Goal: Check status: Check status

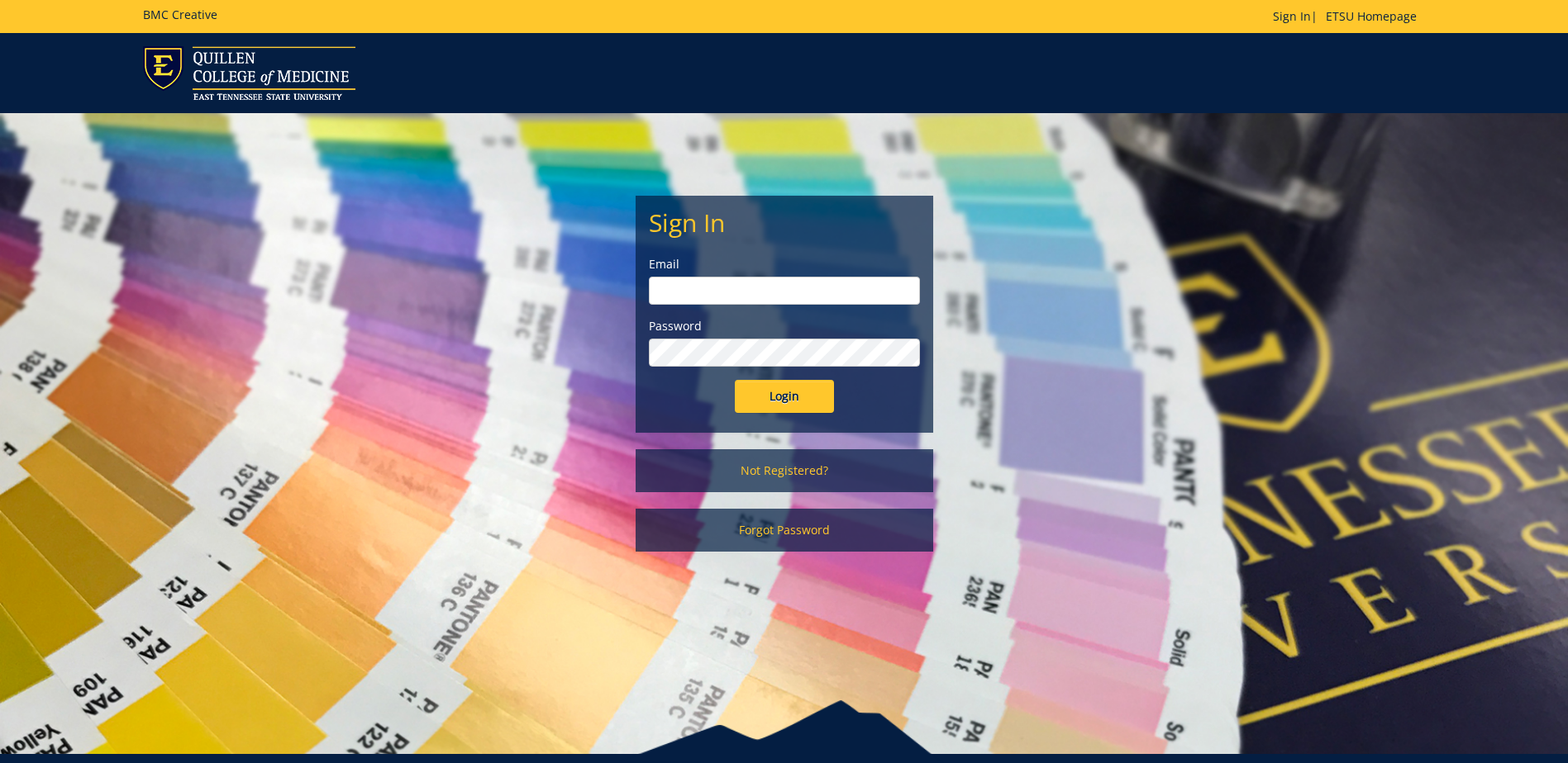
type input "[EMAIL_ADDRESS][DOMAIN_NAME]"
click at [798, 398] on input "Login" at bounding box center [784, 396] width 99 height 33
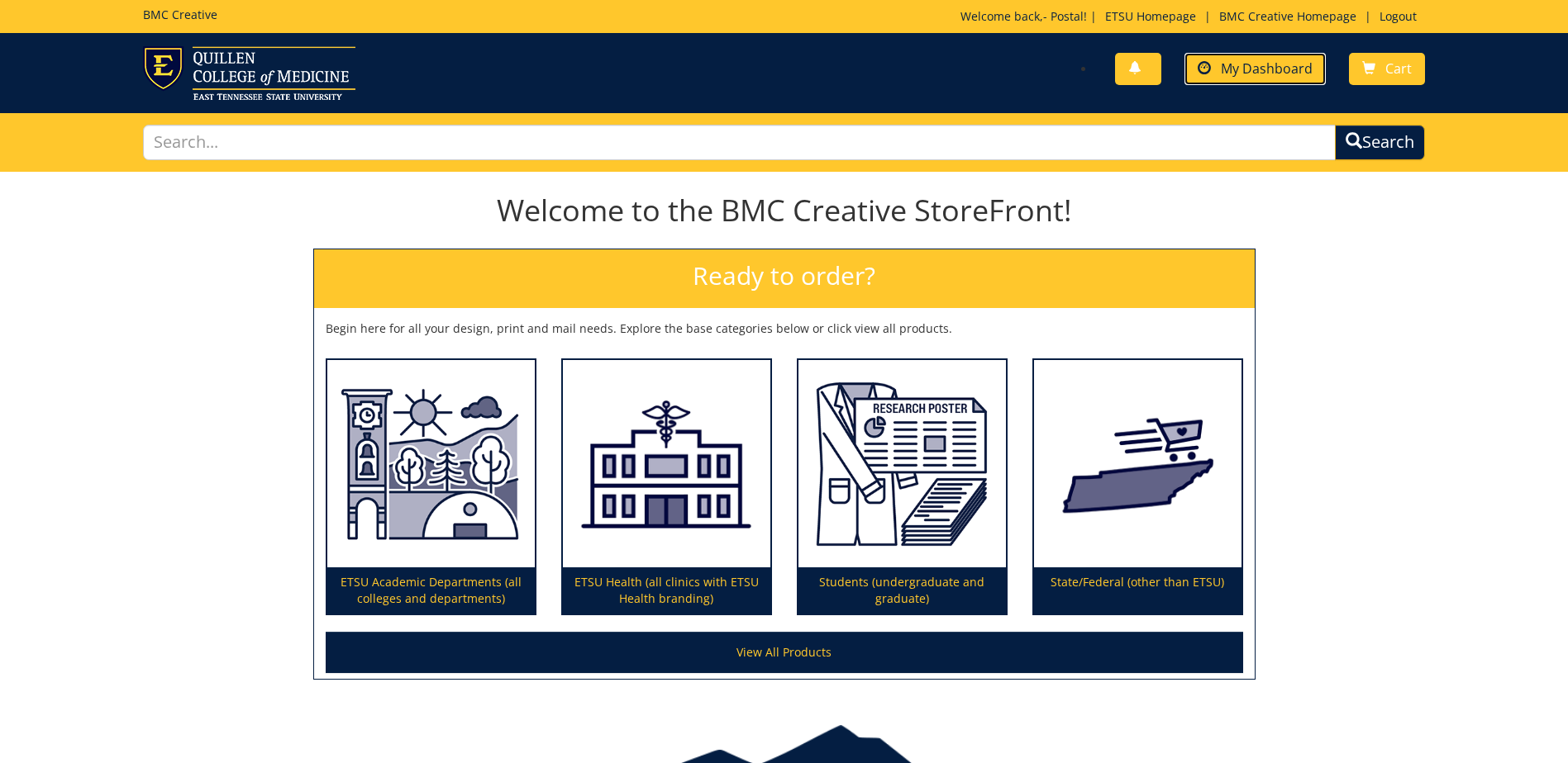
click at [1264, 69] on span "My Dashboard" at bounding box center [1266, 68] width 92 height 18
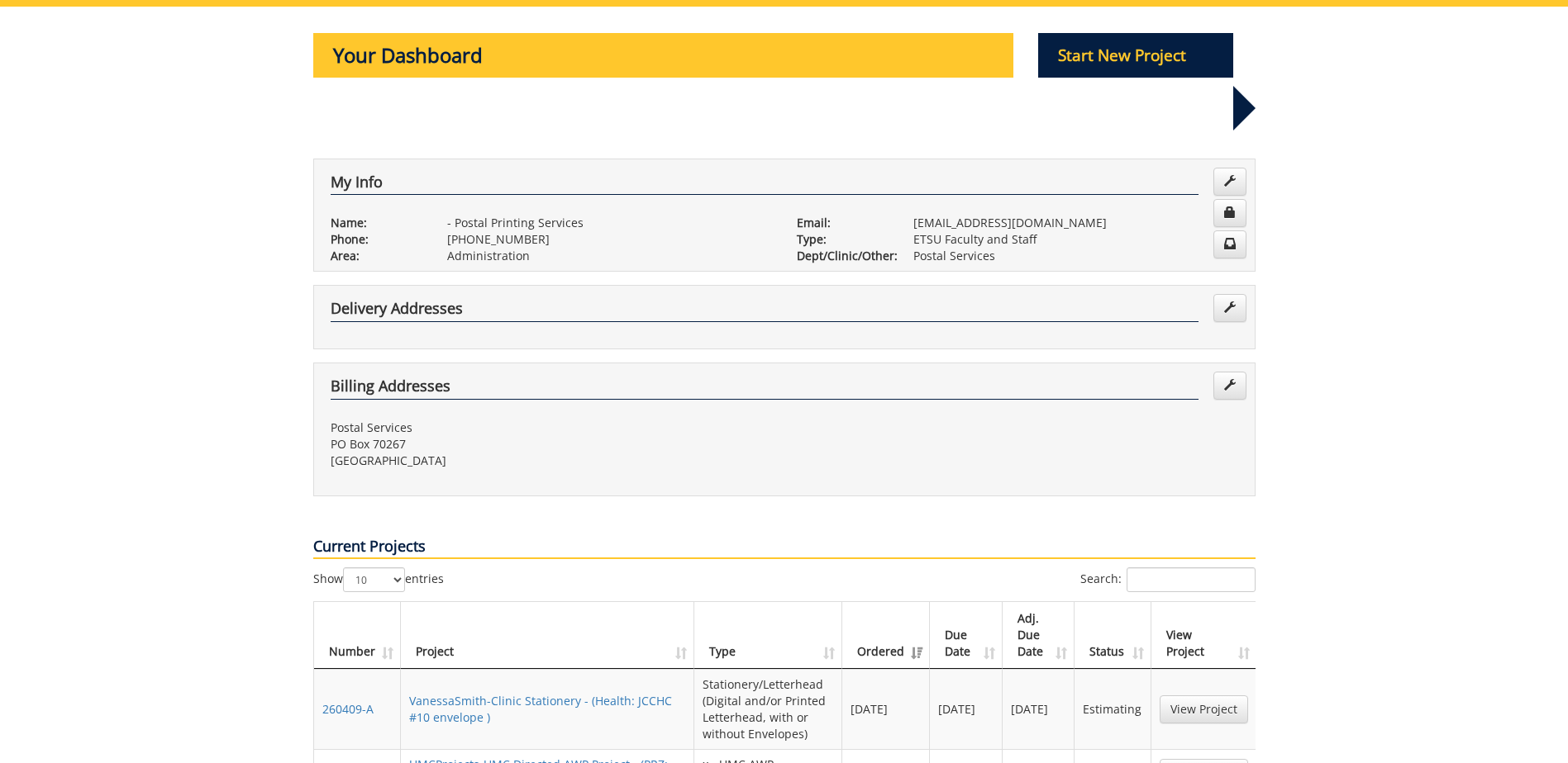
scroll to position [248, 0]
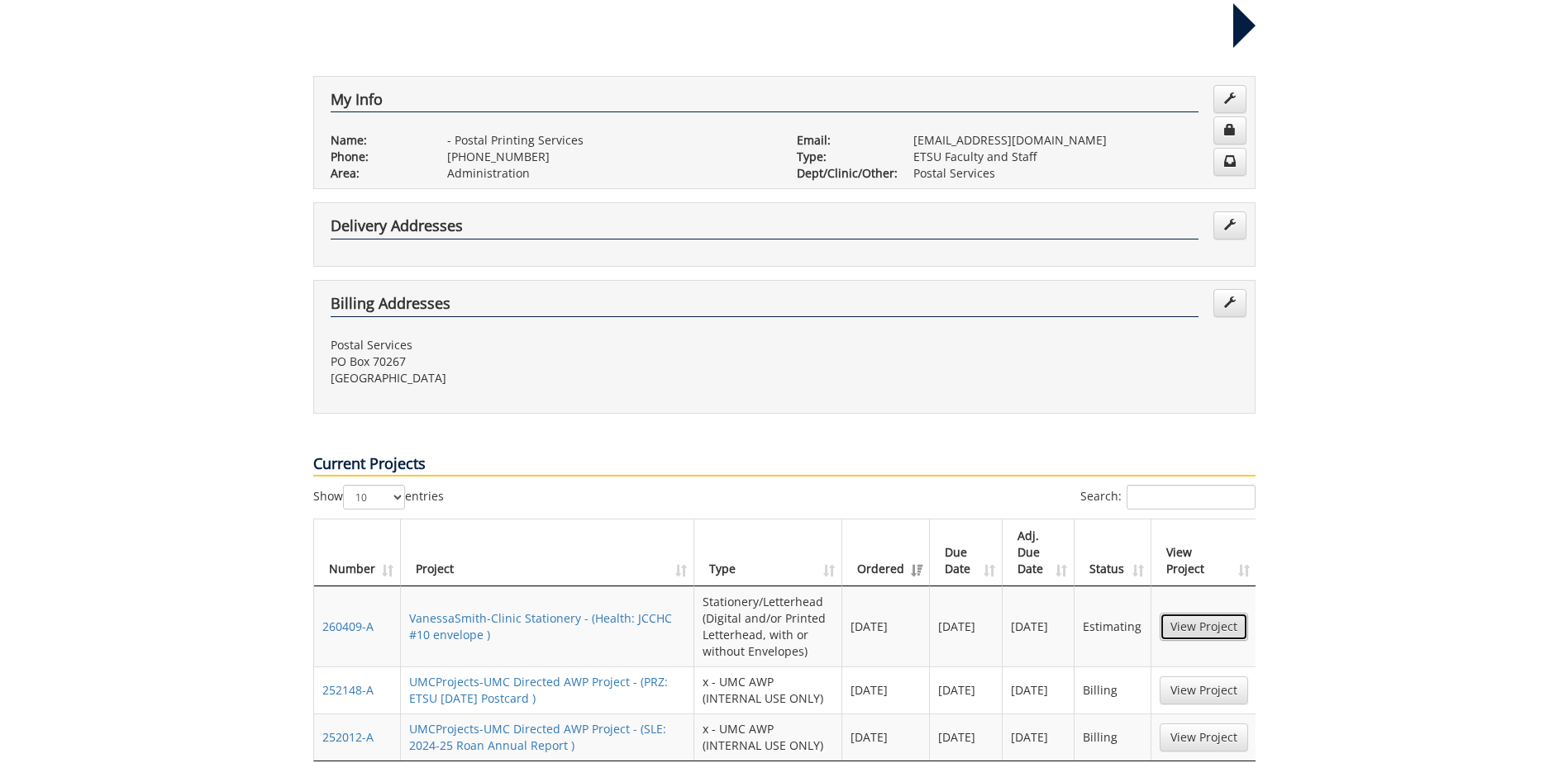
click at [1200, 612] on link "View Project" at bounding box center [1203, 626] width 88 height 28
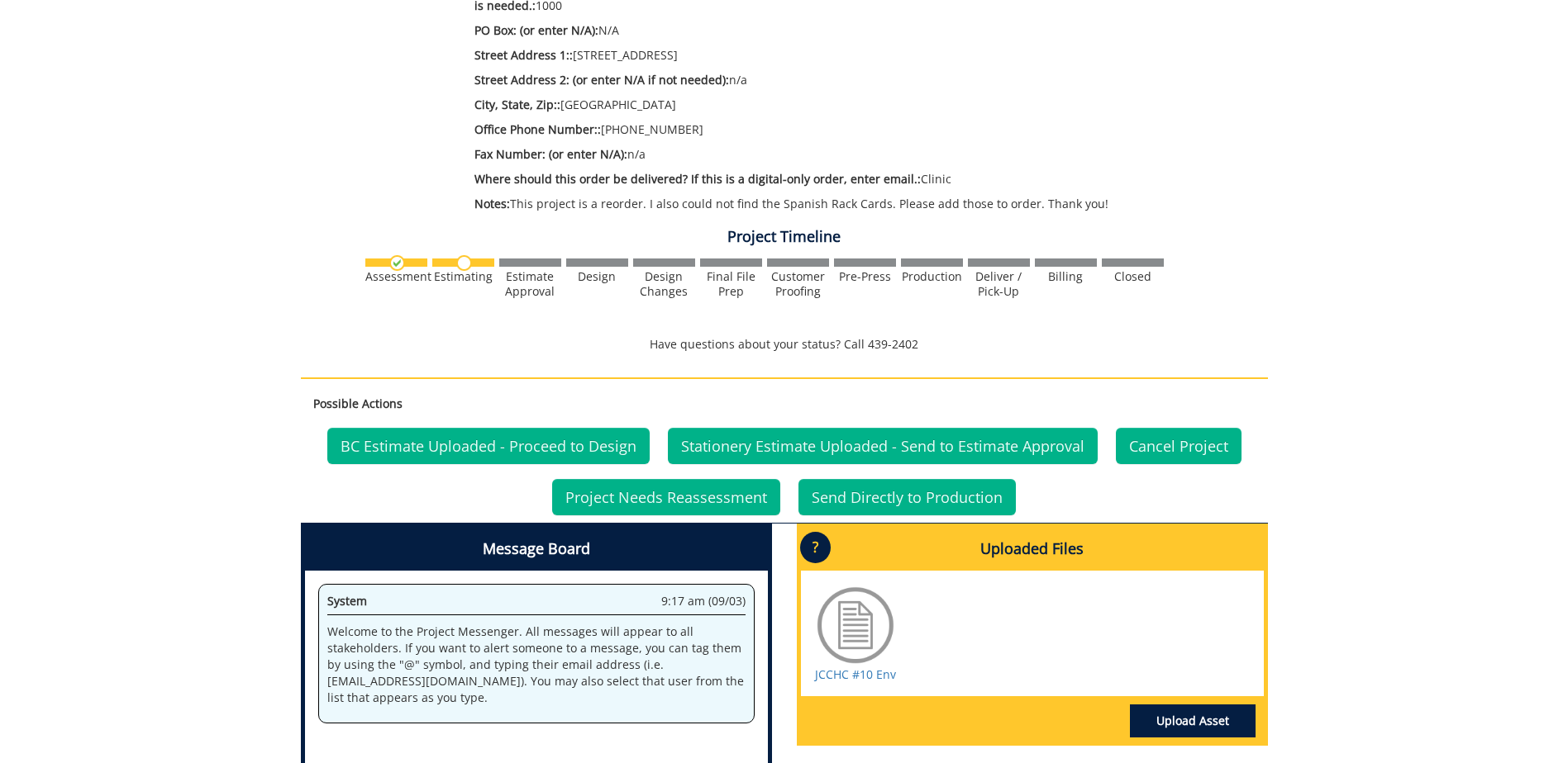
scroll to position [578, 0]
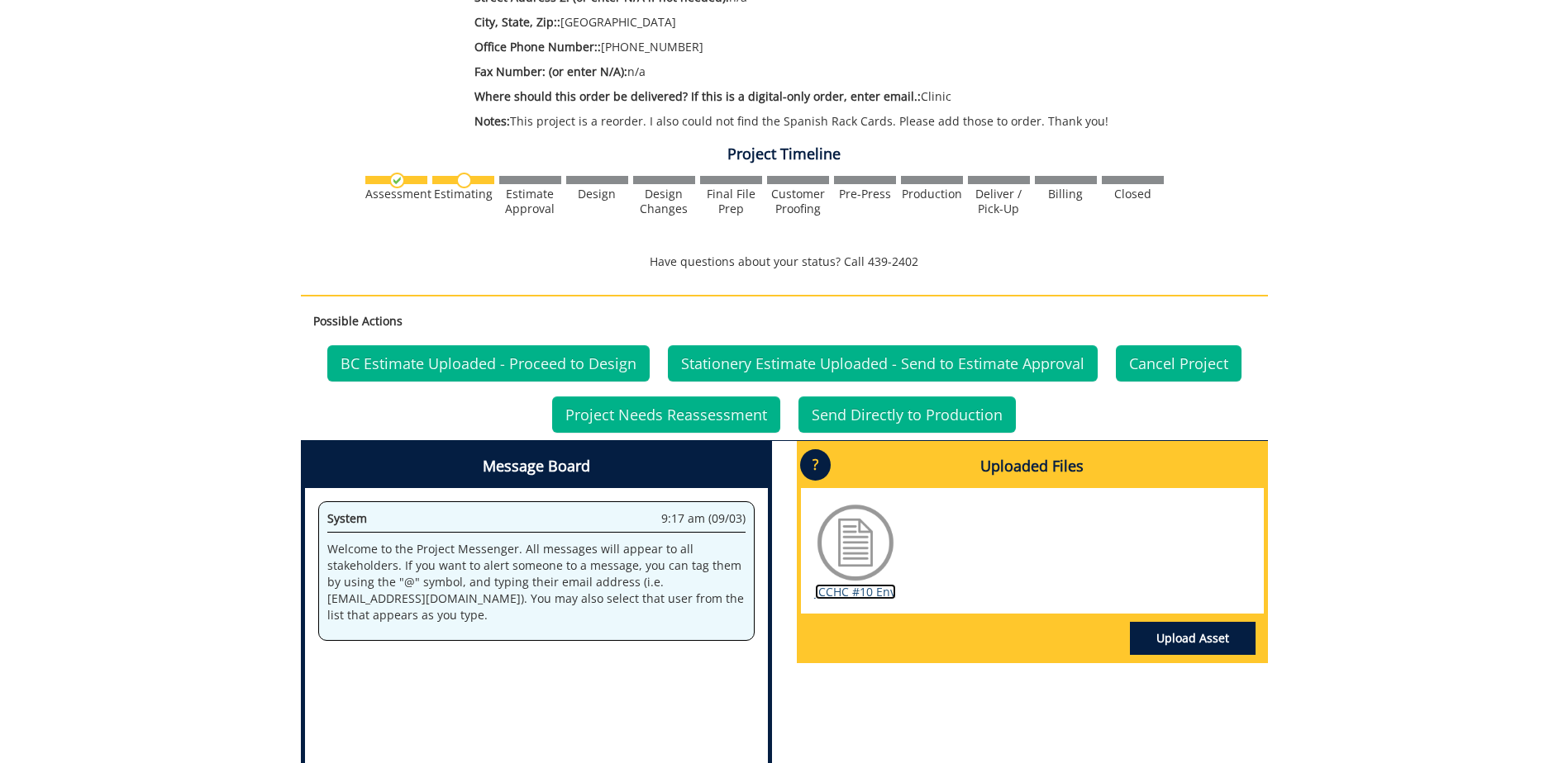
click at [848, 590] on link "JCCHC #10 Env" at bounding box center [855, 592] width 81 height 15
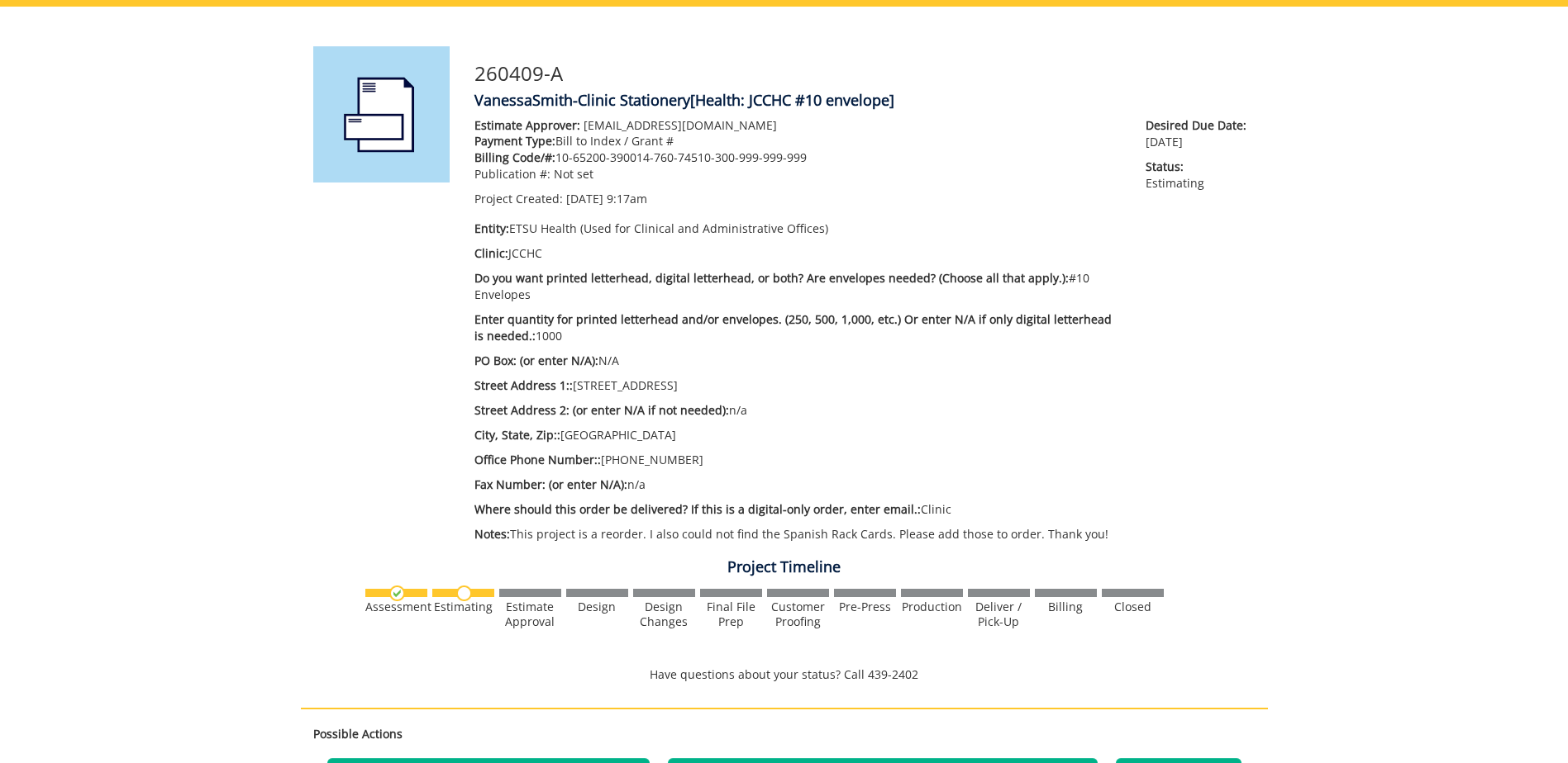
scroll to position [0, 0]
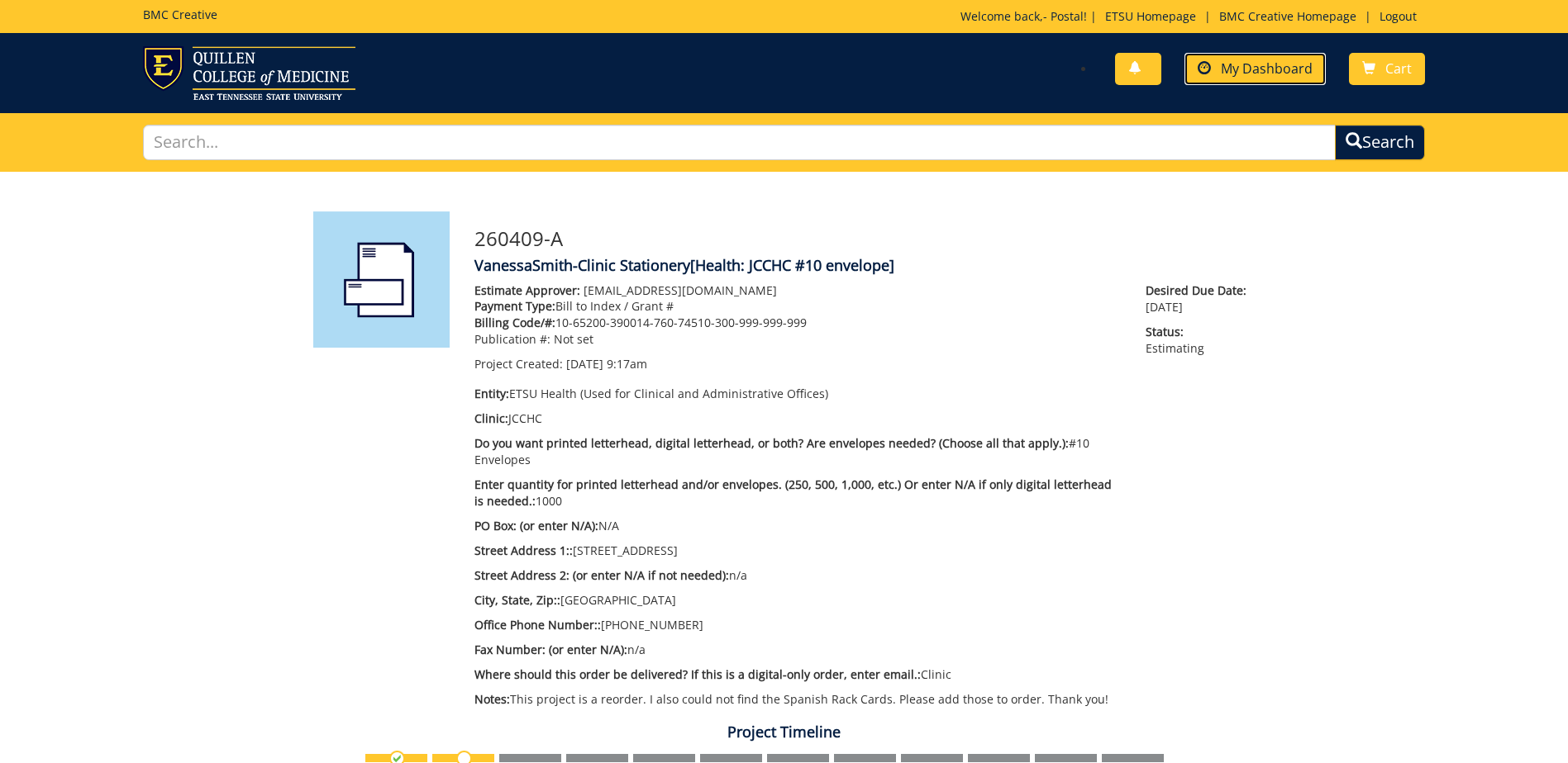
click at [1239, 65] on span "My Dashboard" at bounding box center [1266, 68] width 92 height 18
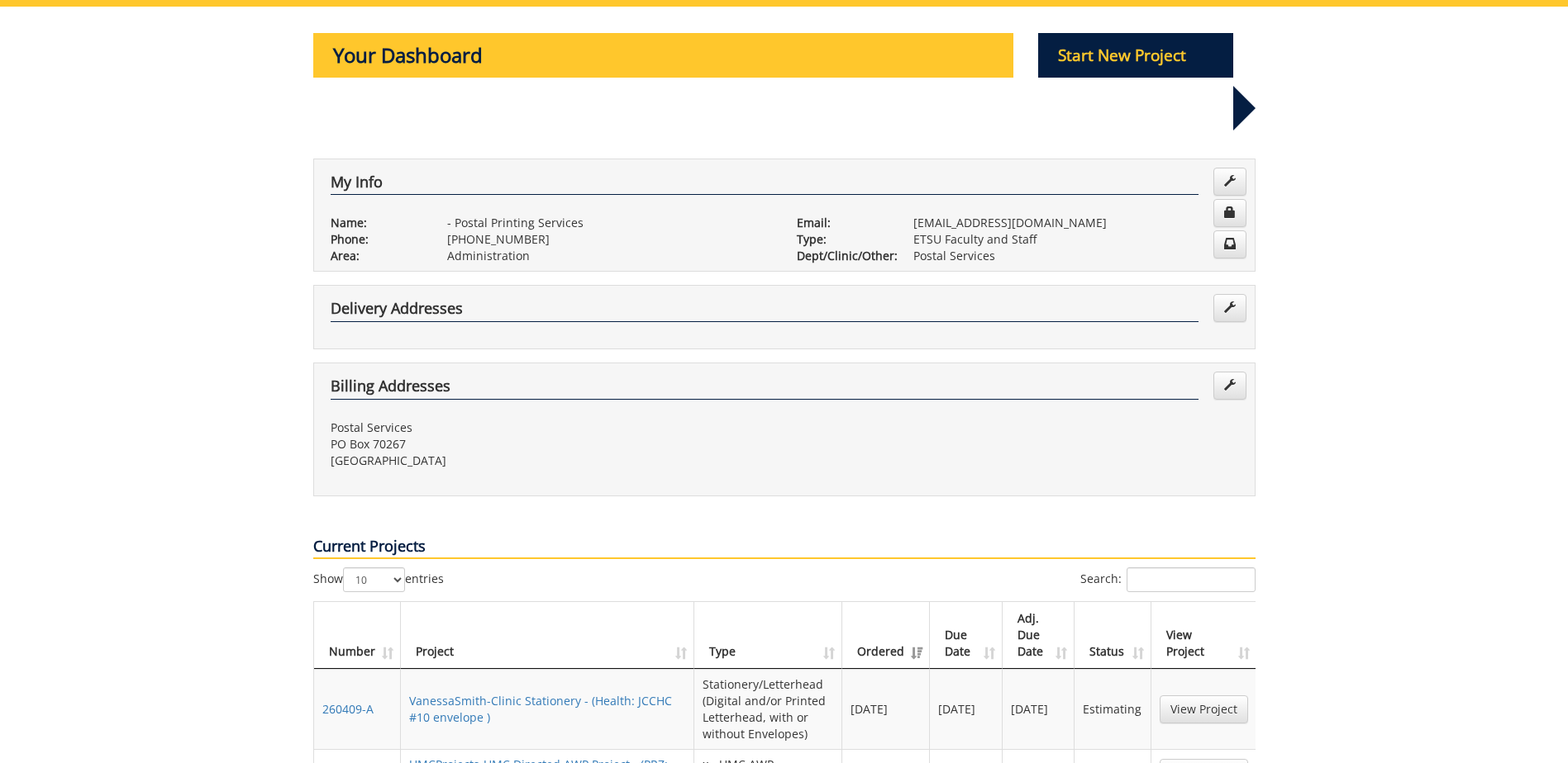
scroll to position [248, 0]
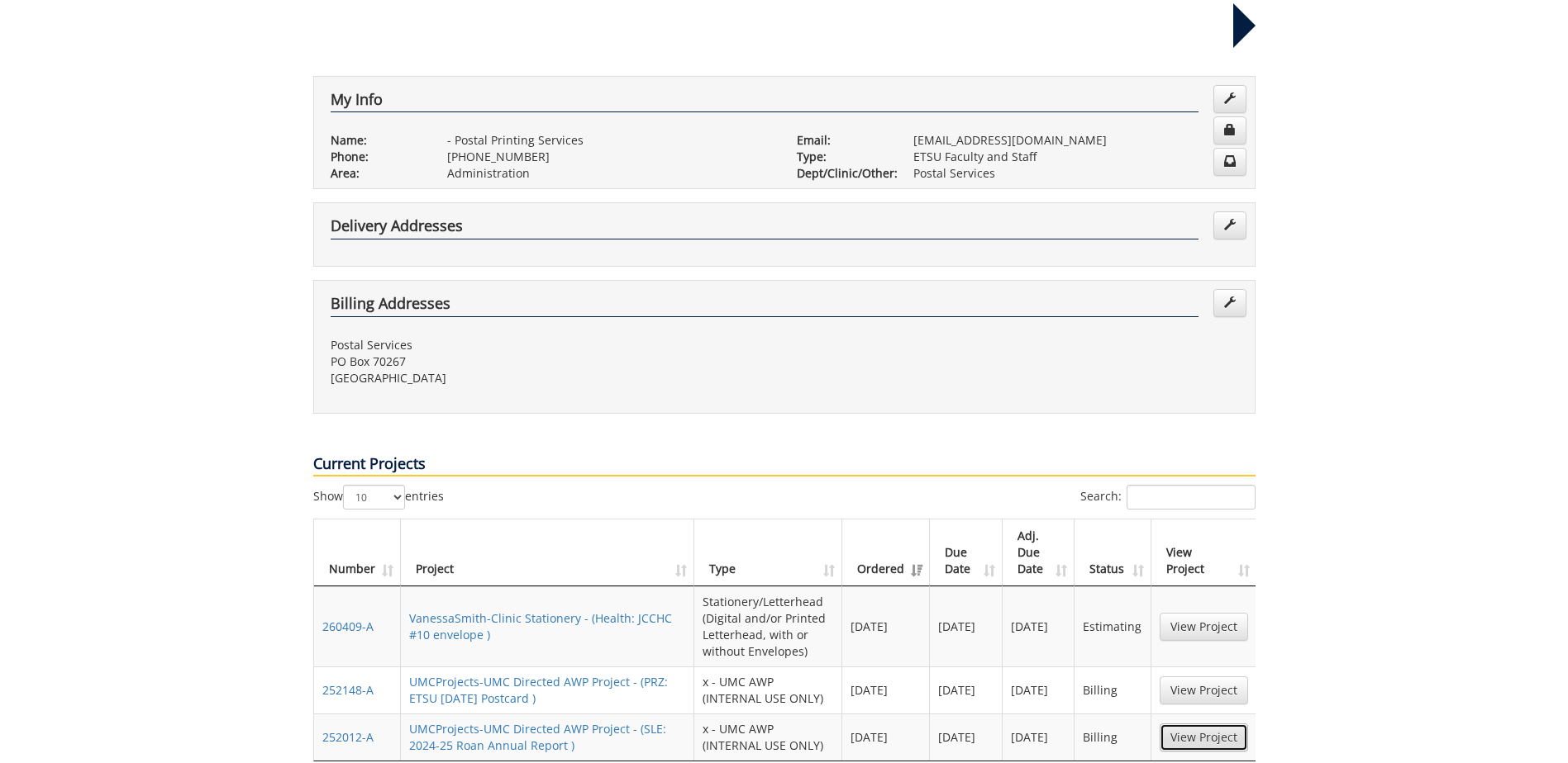
click at [1209, 724] on link "View Project" at bounding box center [1203, 737] width 88 height 28
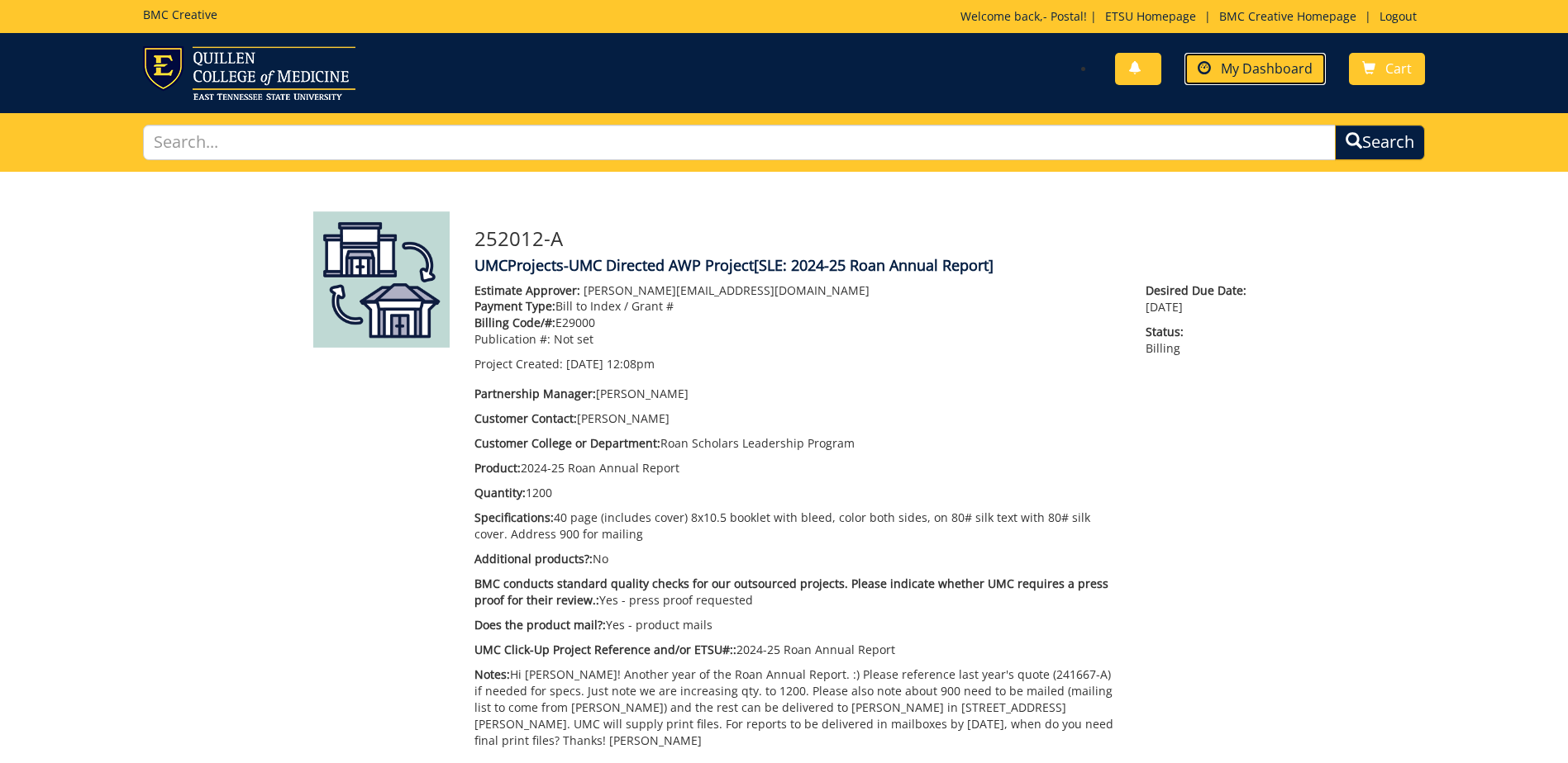
click at [1245, 71] on span "My Dashboard" at bounding box center [1266, 68] width 92 height 18
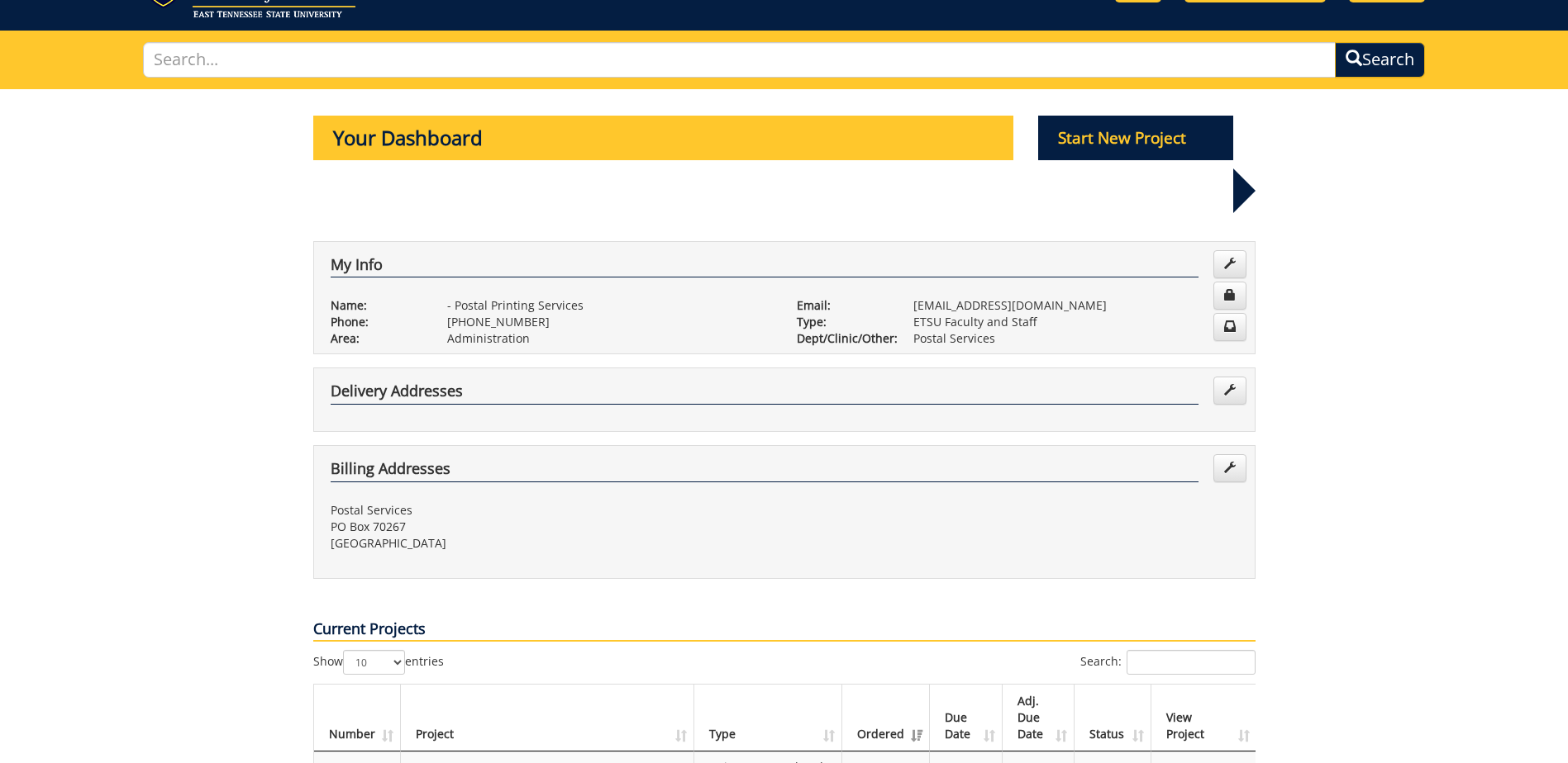
scroll to position [165, 0]
